Goal: Information Seeking & Learning: Learn about a topic

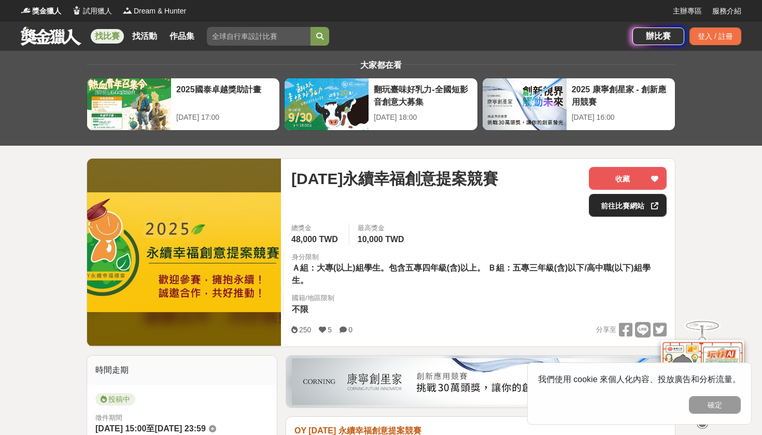
click at [632, 207] on link "前往比賽網站" at bounding box center [628, 205] width 78 height 23
click at [267, 105] on div "2025國泰卓越獎助計畫" at bounding box center [225, 94] width 98 height 23
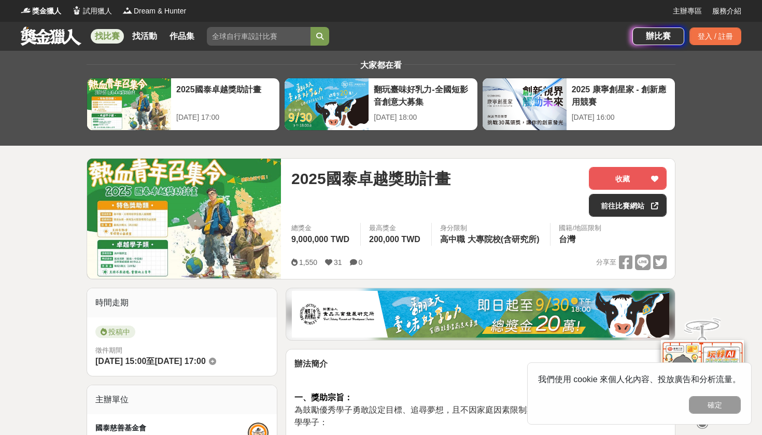
click at [232, 219] on img at bounding box center [184, 219] width 194 height 120
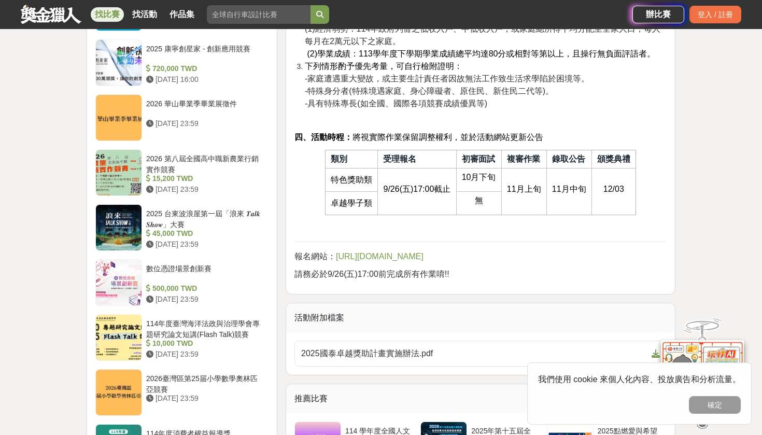
scroll to position [1023, 0]
click at [347, 256] on span "[URL][DOMAIN_NAME]" at bounding box center [380, 256] width 88 height 9
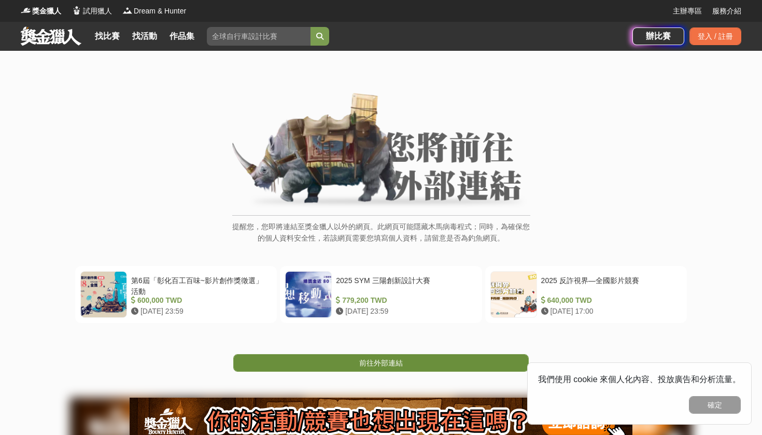
click at [411, 358] on link "前往外部連結" at bounding box center [381, 363] width 296 height 18
